Goal: Find specific page/section: Find specific page/section

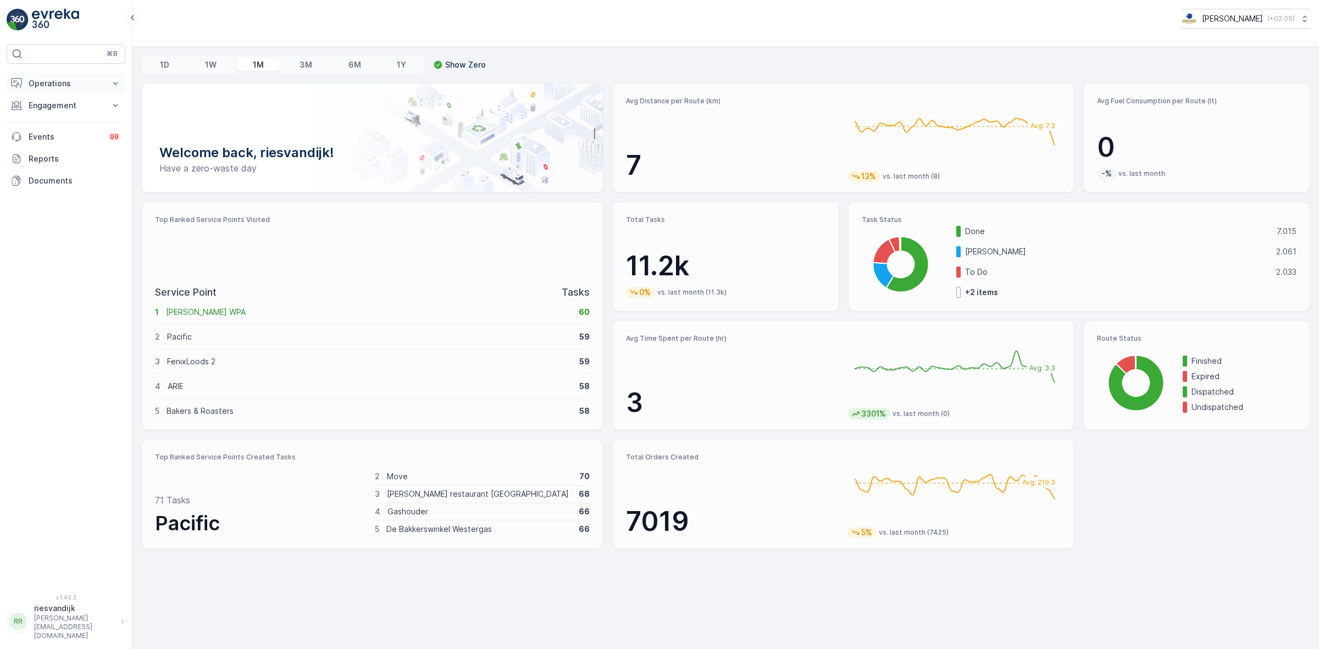
click at [84, 77] on button "Operations" at bounding box center [66, 84] width 119 height 22
click at [54, 147] on p "Cockpit" at bounding box center [42, 148] width 29 height 11
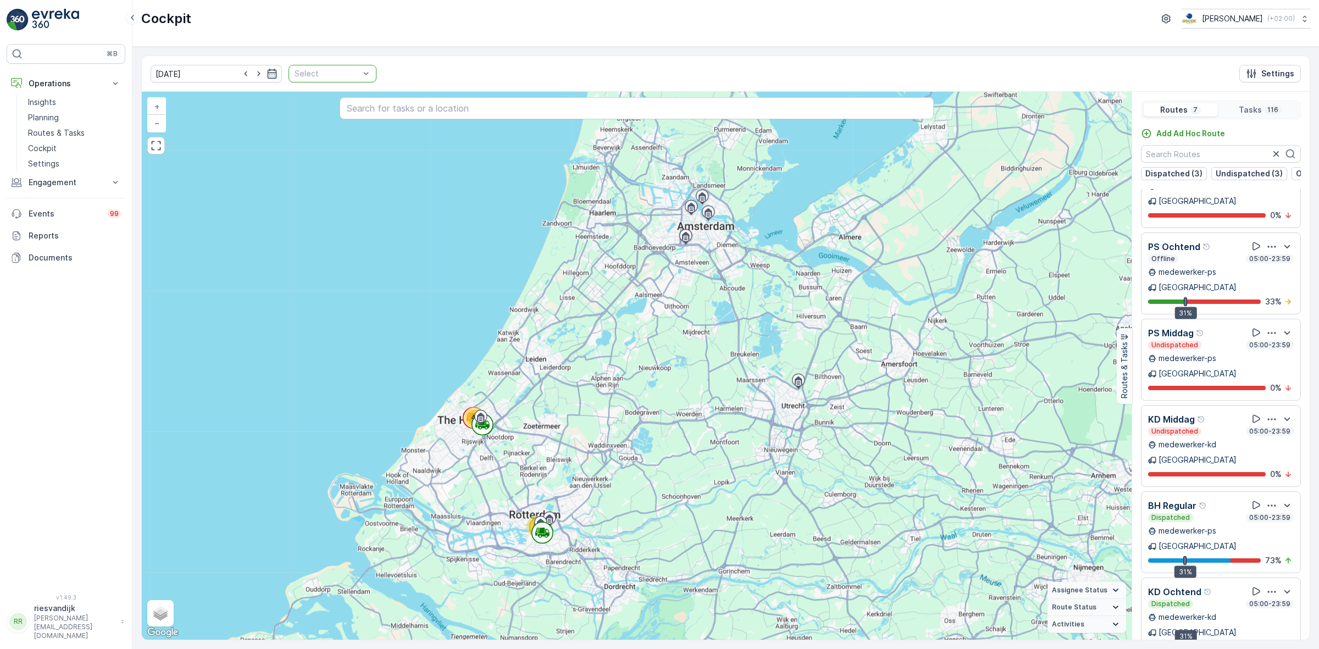
scroll to position [37, 0]
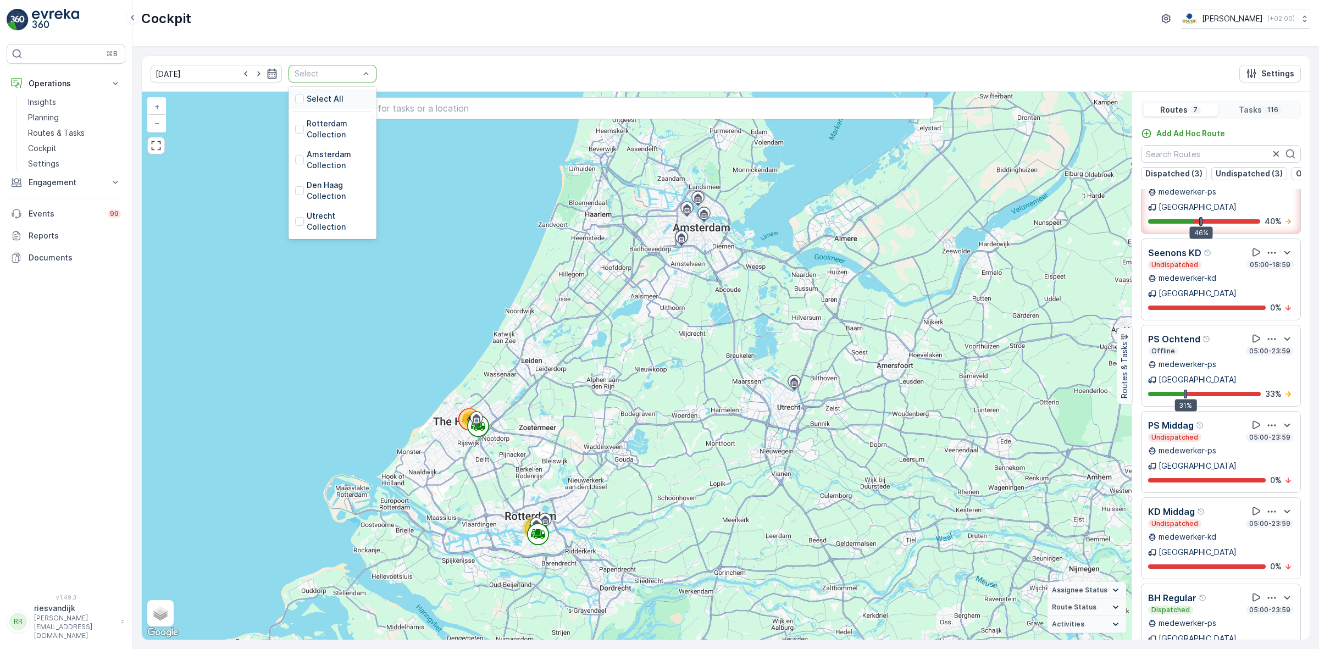
click at [337, 77] on div at bounding box center [326, 73] width 67 height 9
click at [308, 219] on p "Utrecht Collection" at bounding box center [338, 221] width 63 height 22
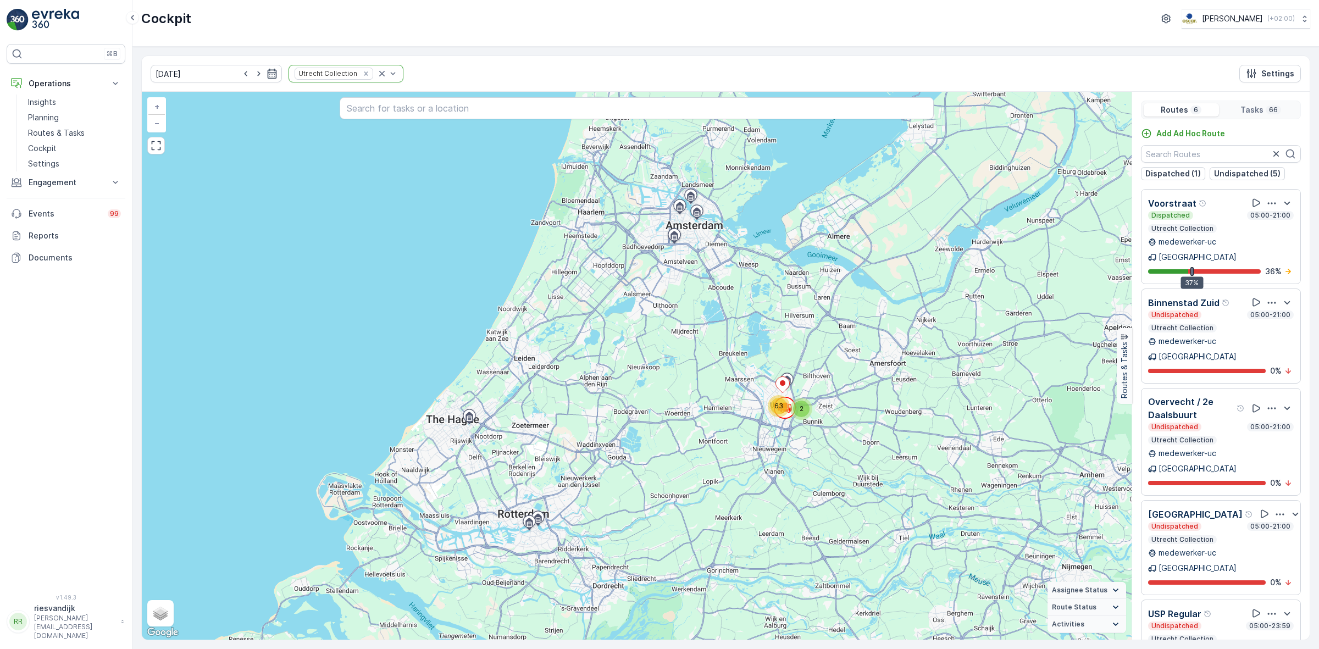
click at [1215, 423] on div "Undispatched 05:00-21:00" at bounding box center [1221, 427] width 146 height 9
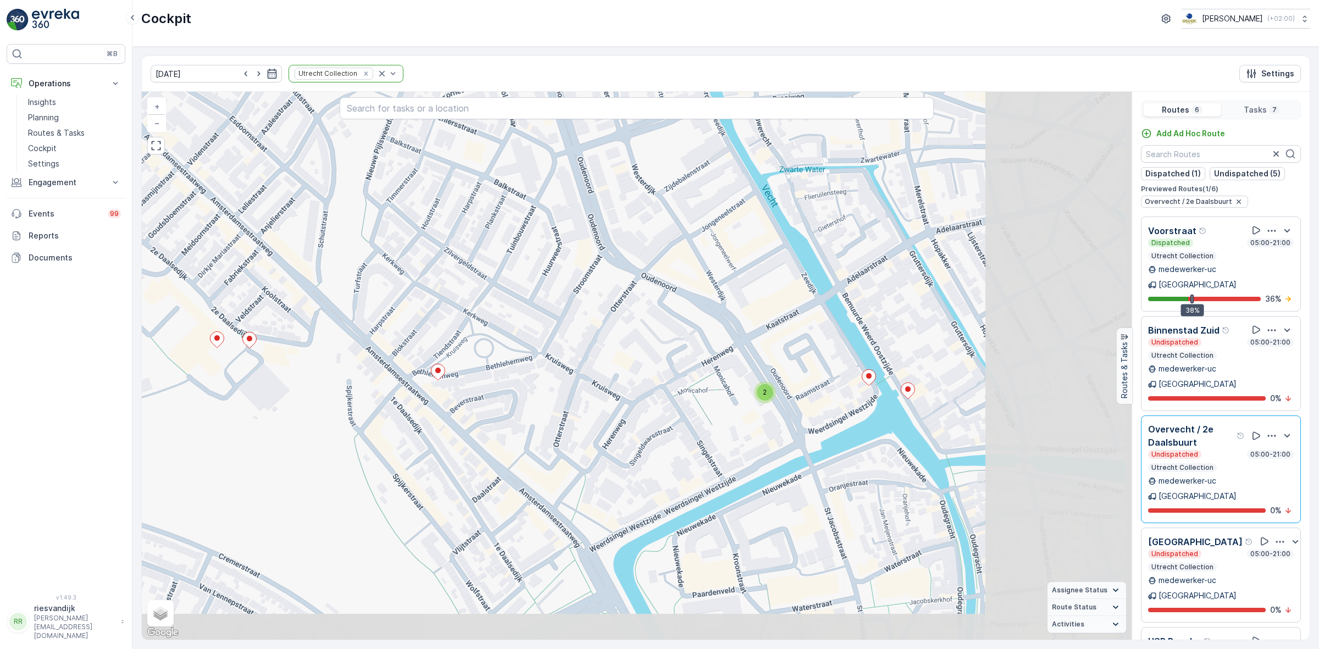
drag, startPoint x: 850, startPoint y: 382, endPoint x: 711, endPoint y: 323, distance: 151.2
click at [694, 322] on div "2 + − Satellite Roadmap Terrain Hybrid Leaflet Keyboard shortcuts Map Data Map …" at bounding box center [637, 366] width 990 height 548
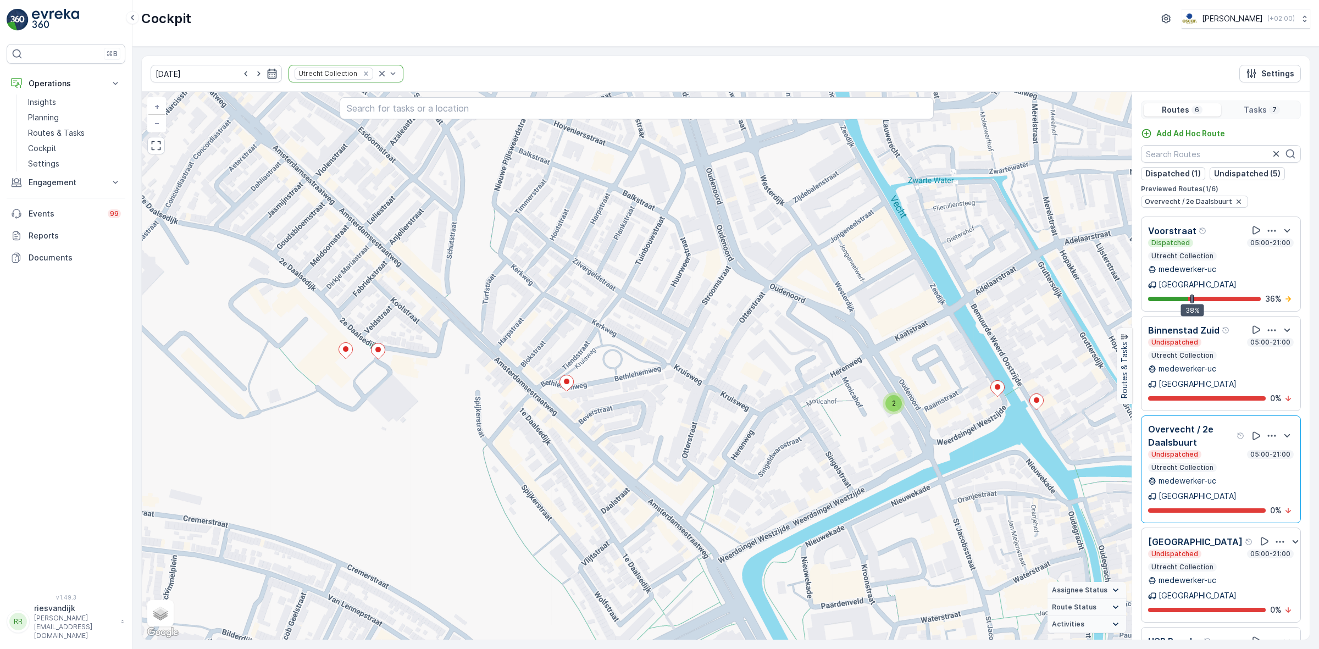
drag, startPoint x: 778, startPoint y: 330, endPoint x: 905, endPoint y: 339, distance: 127.3
click at [905, 339] on div "2 + − Satellite Roadmap Terrain Hybrid Leaflet Keyboard shortcuts Map Data Map …" at bounding box center [637, 366] width 990 height 548
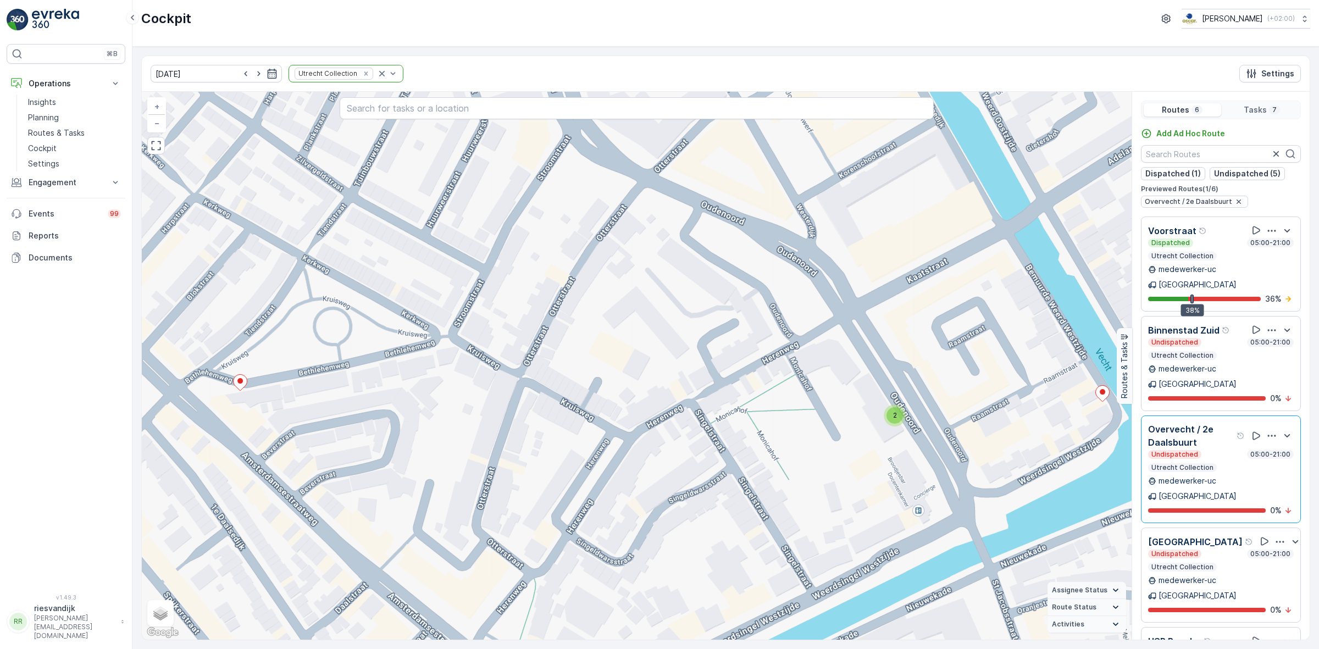
click at [899, 419] on div "2" at bounding box center [894, 415] width 16 height 16
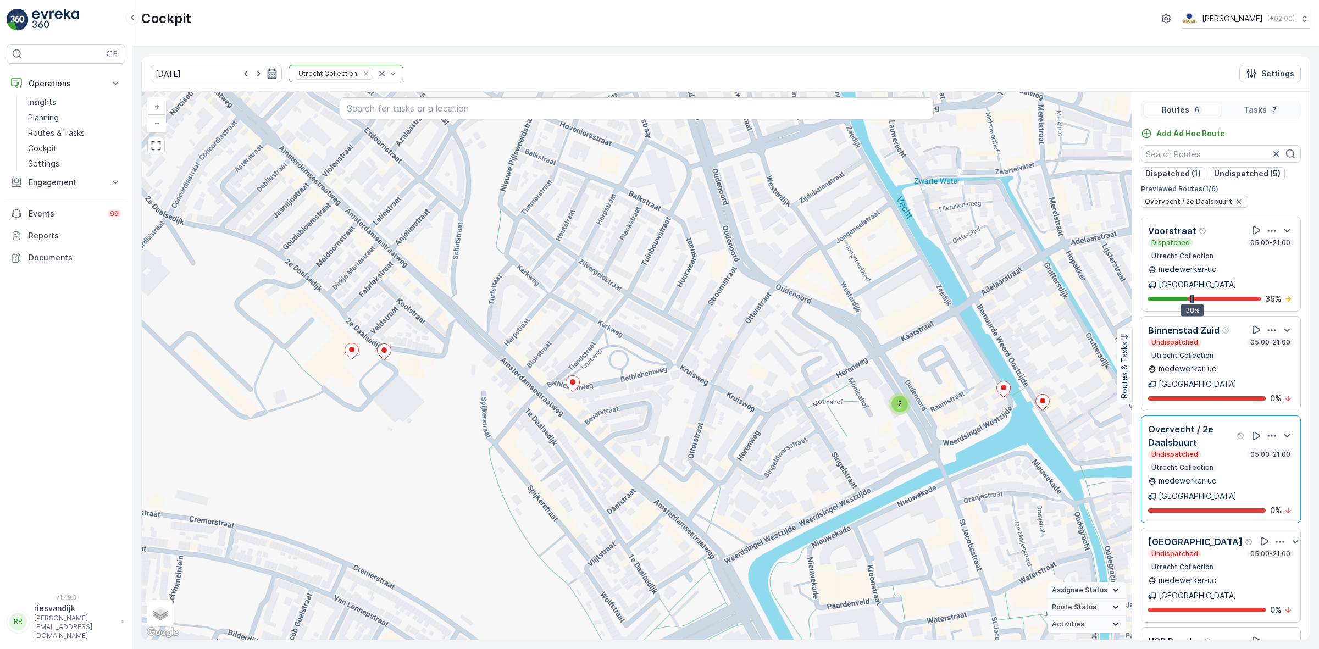
click at [900, 411] on div "2" at bounding box center [899, 404] width 16 height 16
